Goal: Task Accomplishment & Management: Use online tool/utility

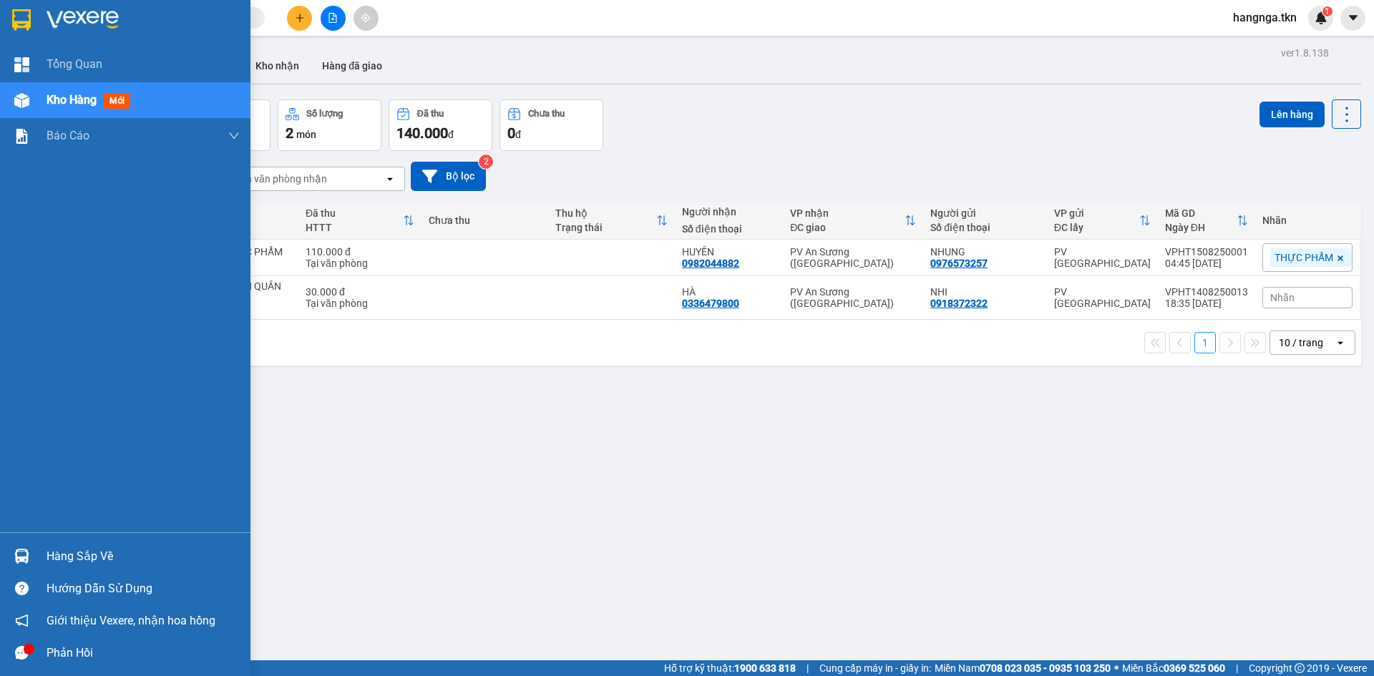
click at [67, 9] on img at bounding box center [83, 19] width 72 height 21
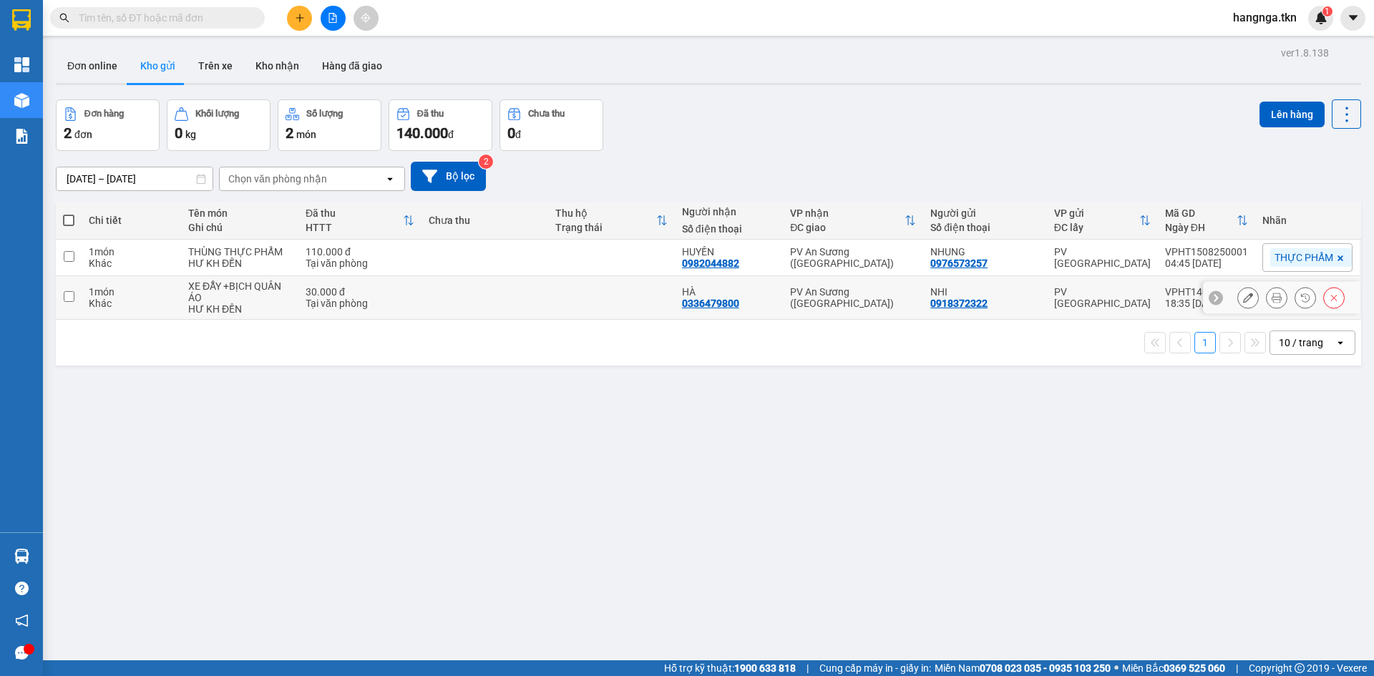
click at [300, 306] on td "30.000 đ Tại văn phòng" at bounding box center [360, 298] width 123 height 44
checkbox input "true"
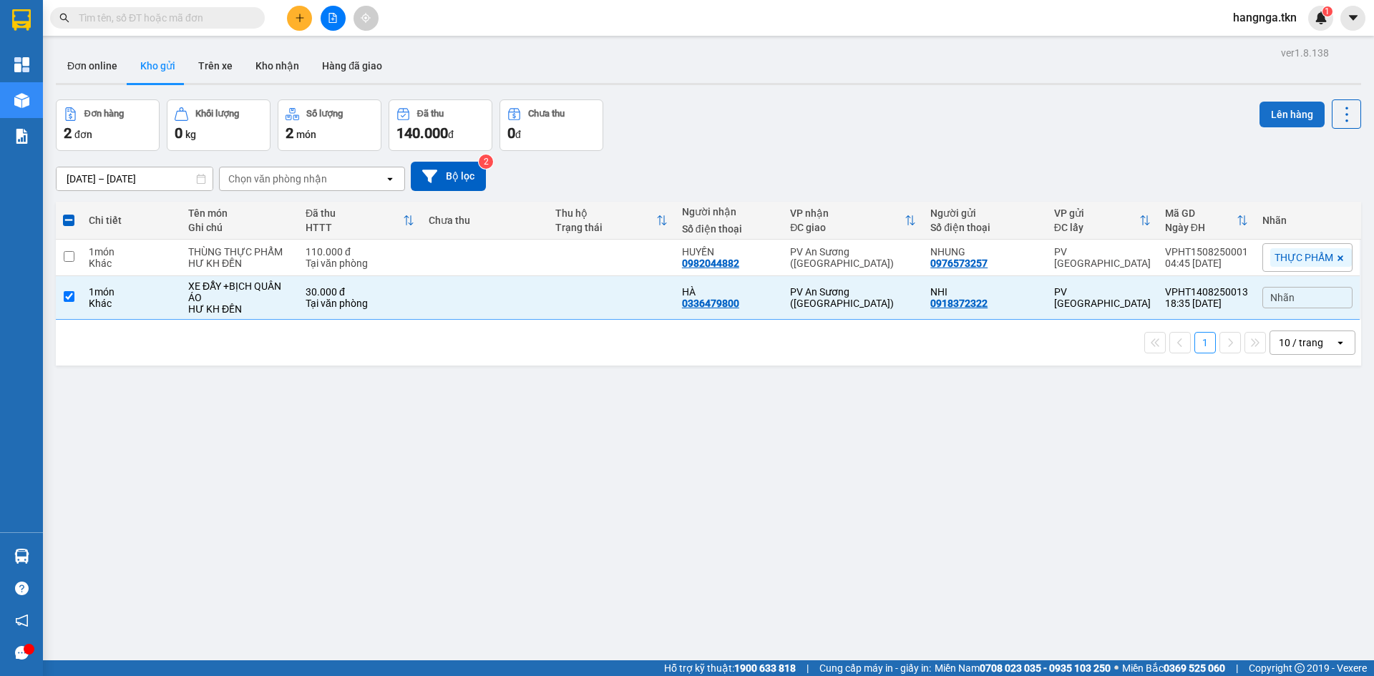
click at [1284, 125] on button "Lên hàng" at bounding box center [1292, 115] width 65 height 26
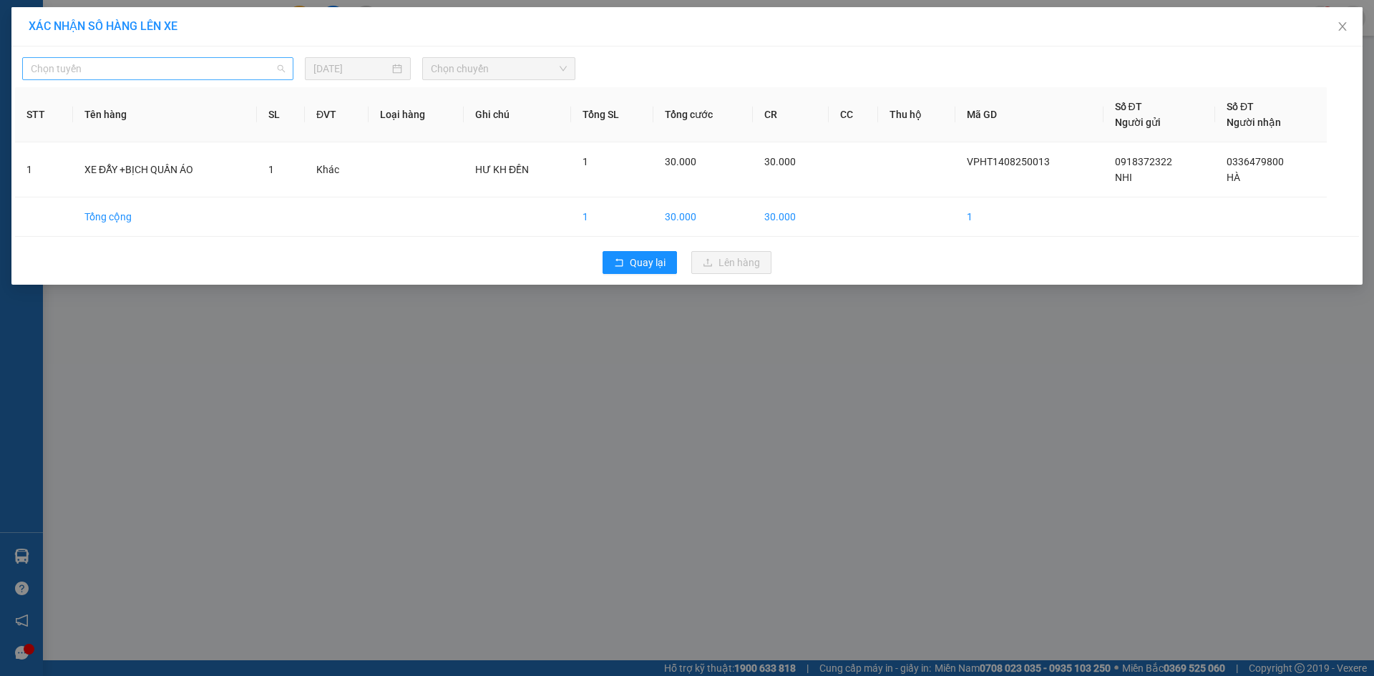
click at [216, 59] on span "Chọn tuyến" at bounding box center [158, 68] width 254 height 21
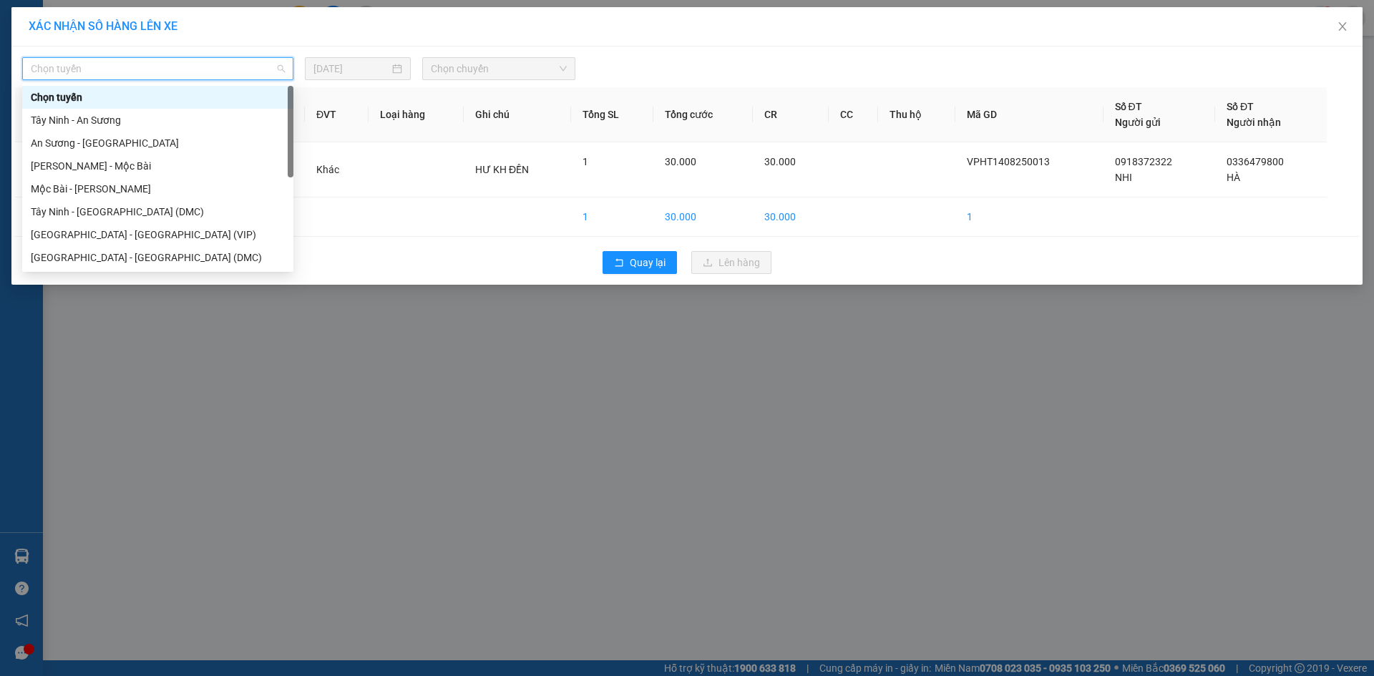
scroll to position [23, 0]
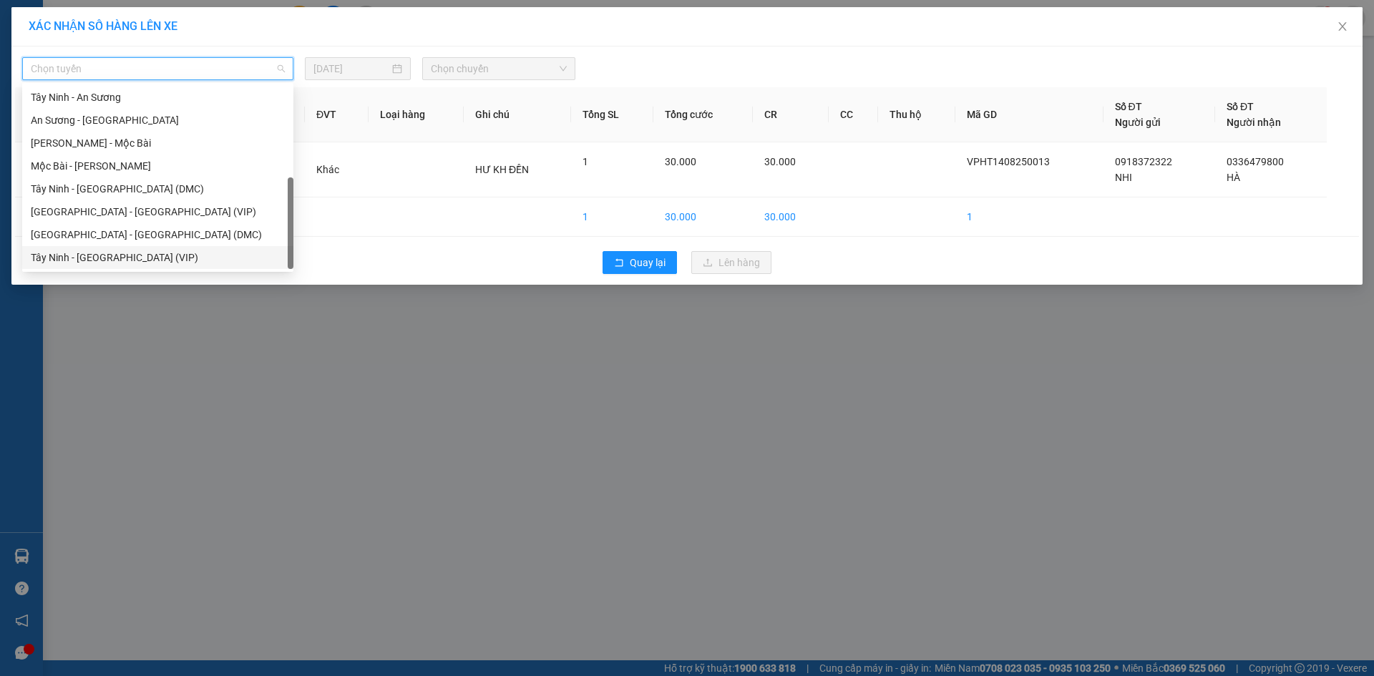
click at [89, 258] on div "Tây Ninh - Sài Gòn (VIP)" at bounding box center [158, 258] width 254 height 16
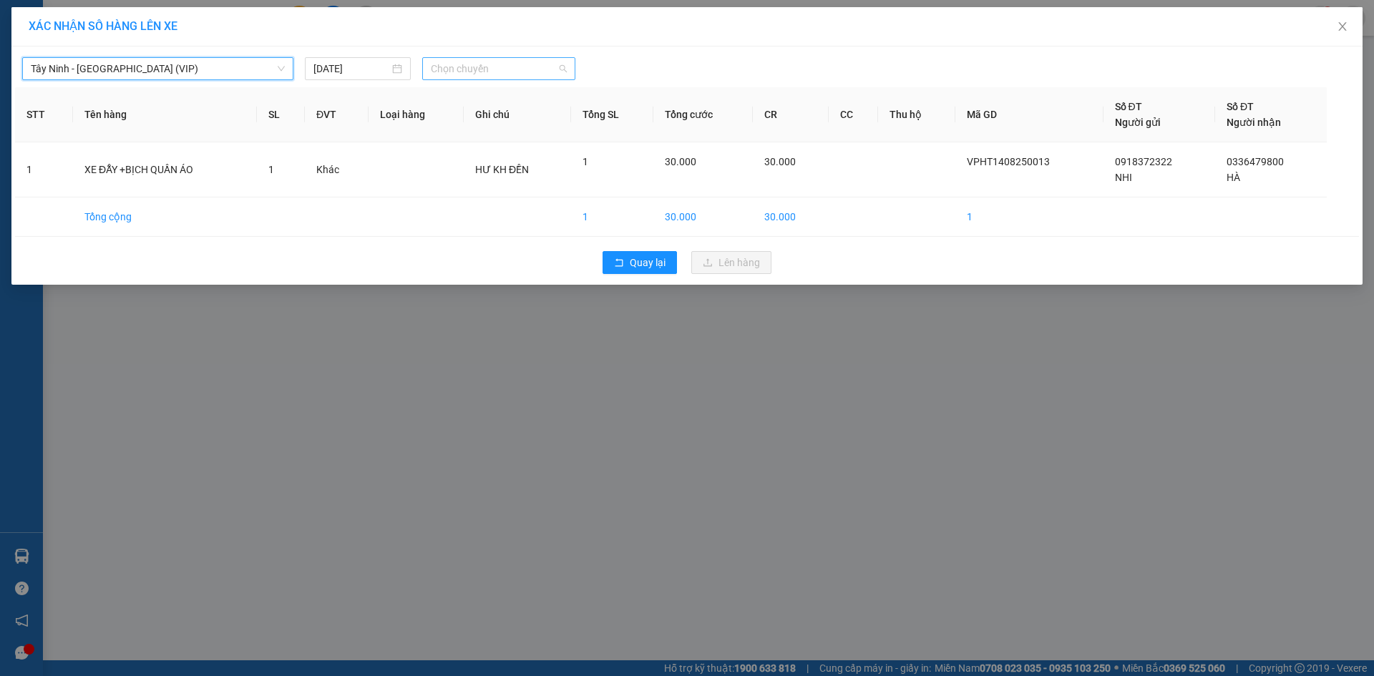
click at [505, 62] on span "Chọn chuyến" at bounding box center [499, 68] width 136 height 21
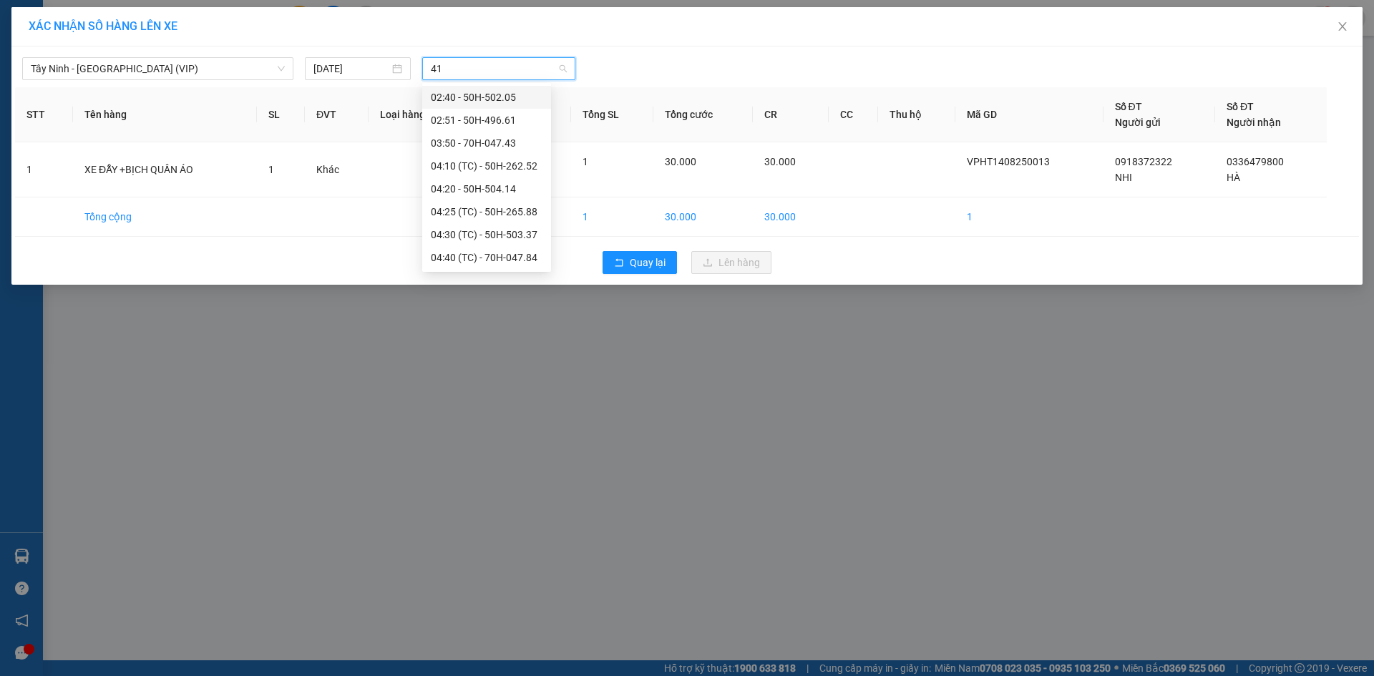
type input "414"
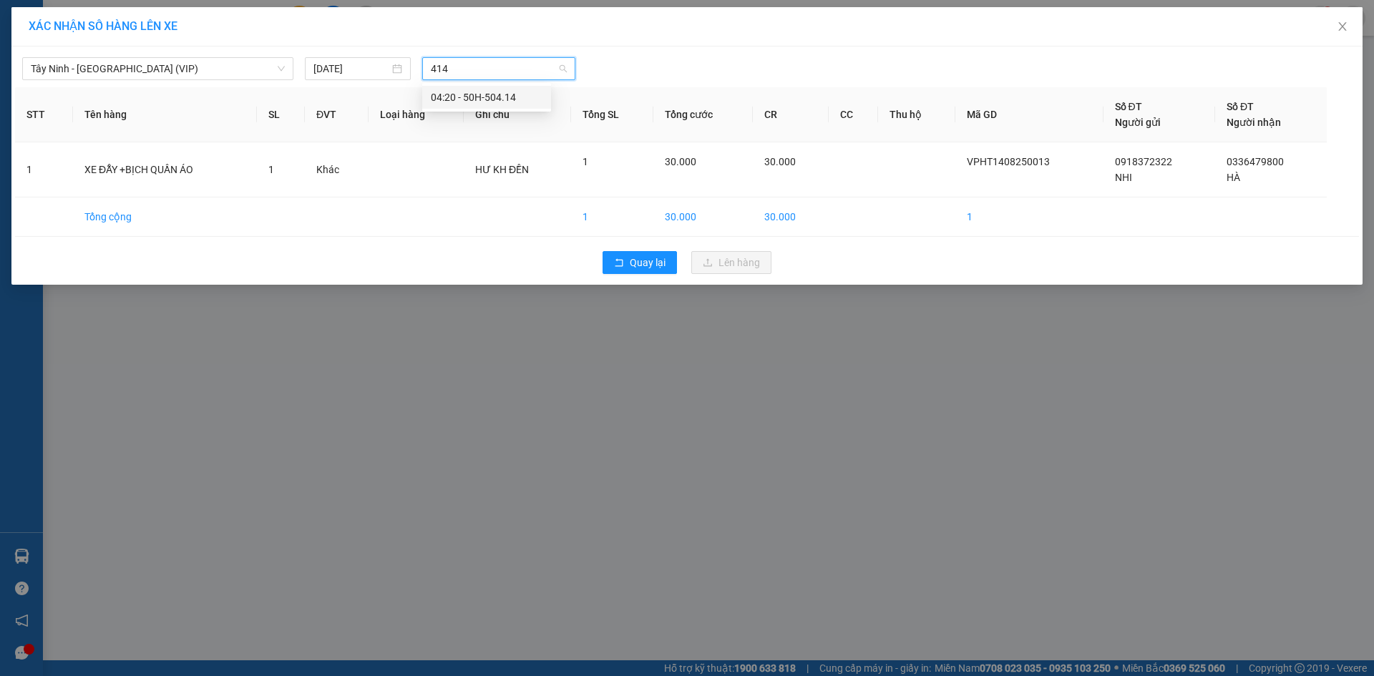
click at [513, 101] on div "04:20 - 50H-504.14" at bounding box center [487, 97] width 112 height 16
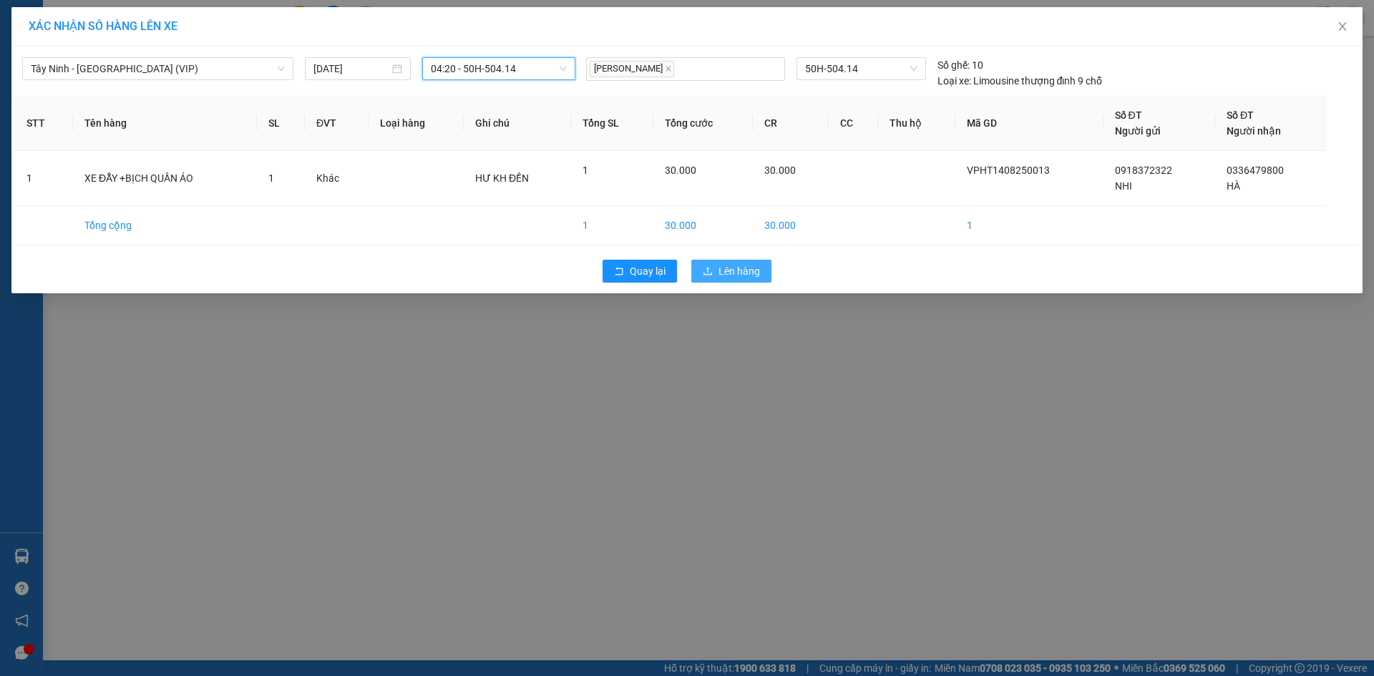
click at [734, 274] on span "Lên hàng" at bounding box center [740, 271] width 42 height 16
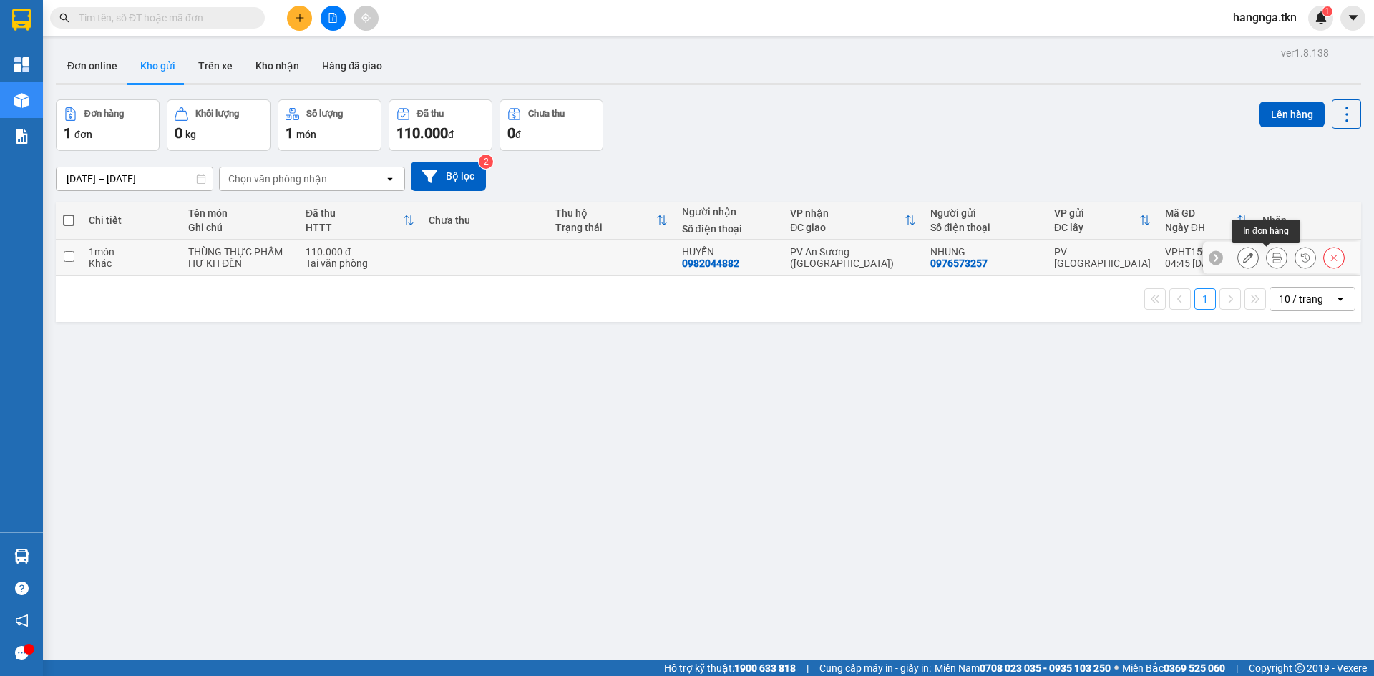
click at [1272, 258] on icon at bounding box center [1277, 258] width 10 height 10
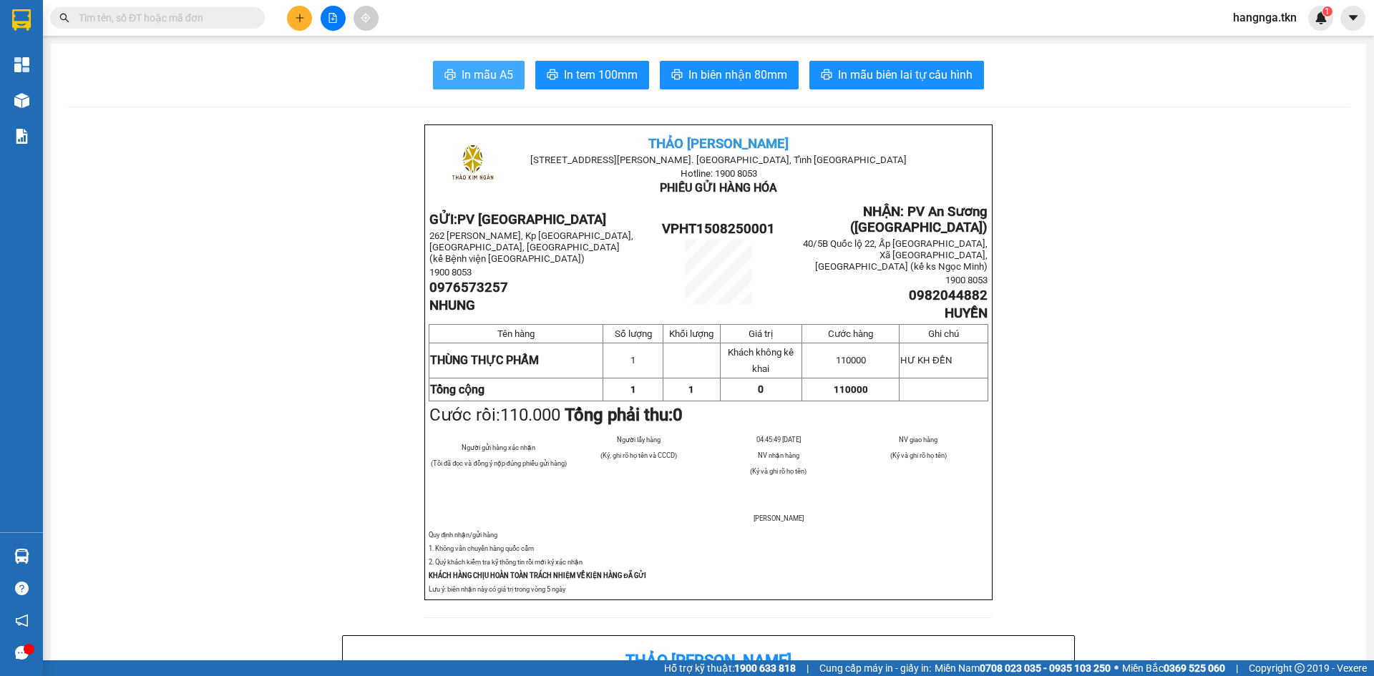
click at [475, 79] on span "In mẫu A5" at bounding box center [488, 75] width 52 height 18
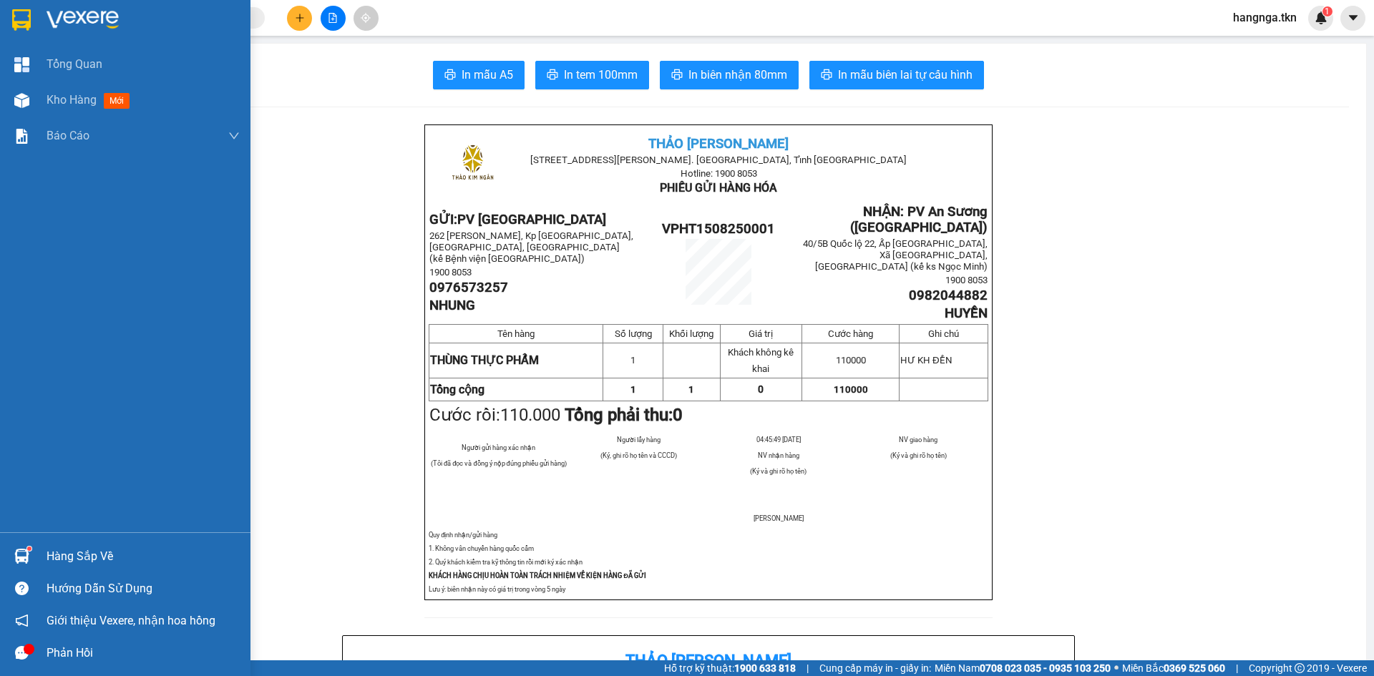
click at [21, 22] on img at bounding box center [21, 19] width 19 height 21
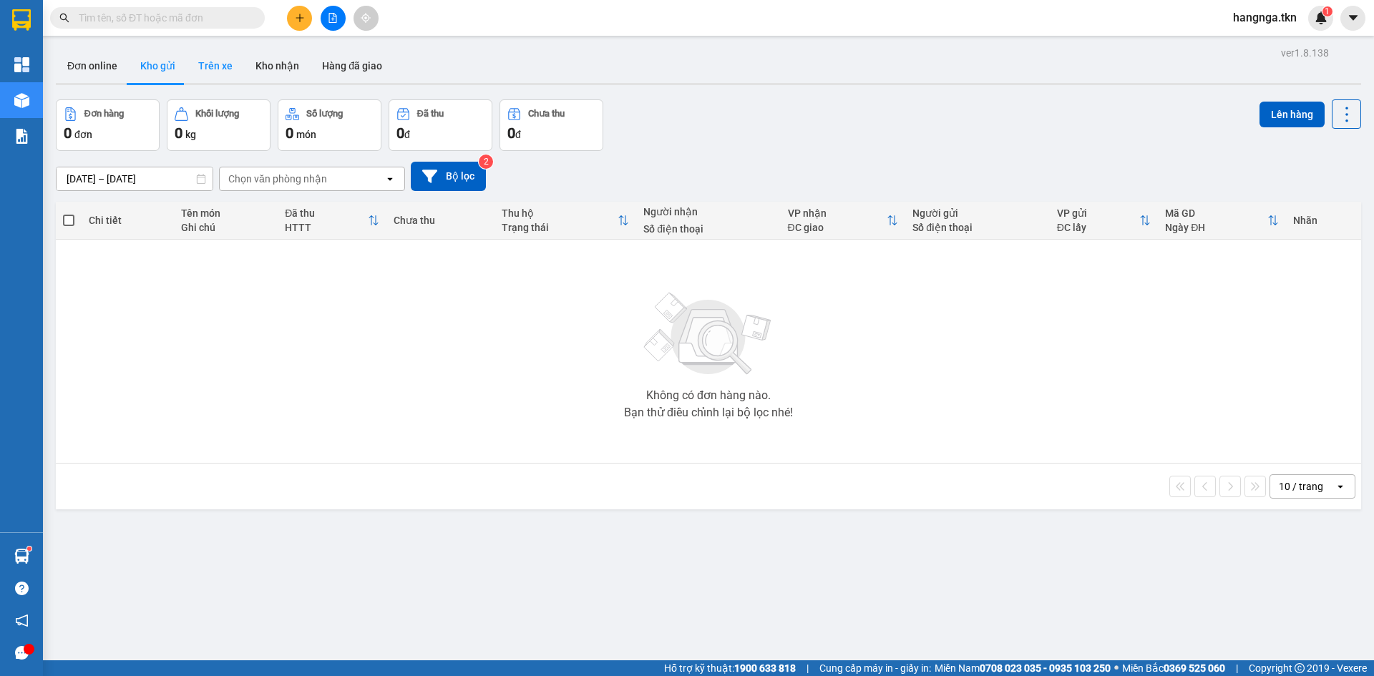
click at [210, 68] on button "Trên xe" at bounding box center [215, 66] width 57 height 34
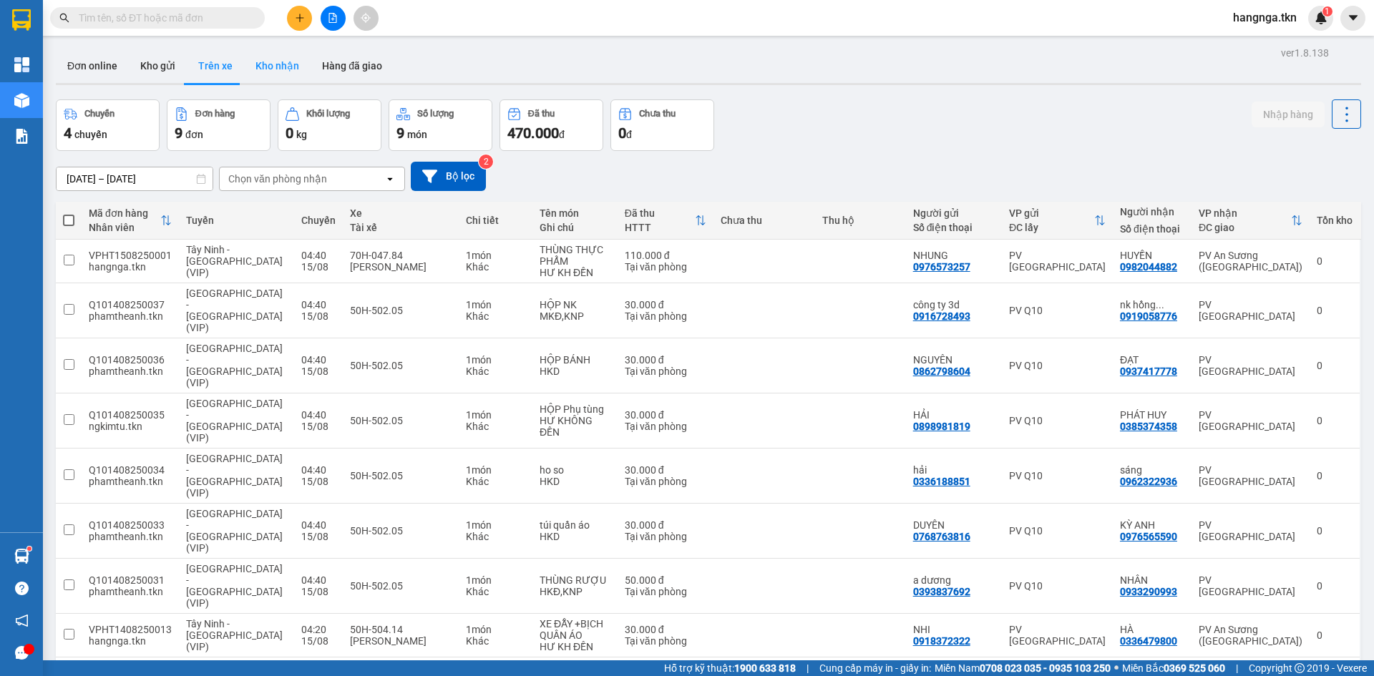
click at [276, 63] on button "Kho nhận" at bounding box center [277, 66] width 67 height 34
type input "14/08/2025 – 15/08/2025"
